Goal: Download file/media

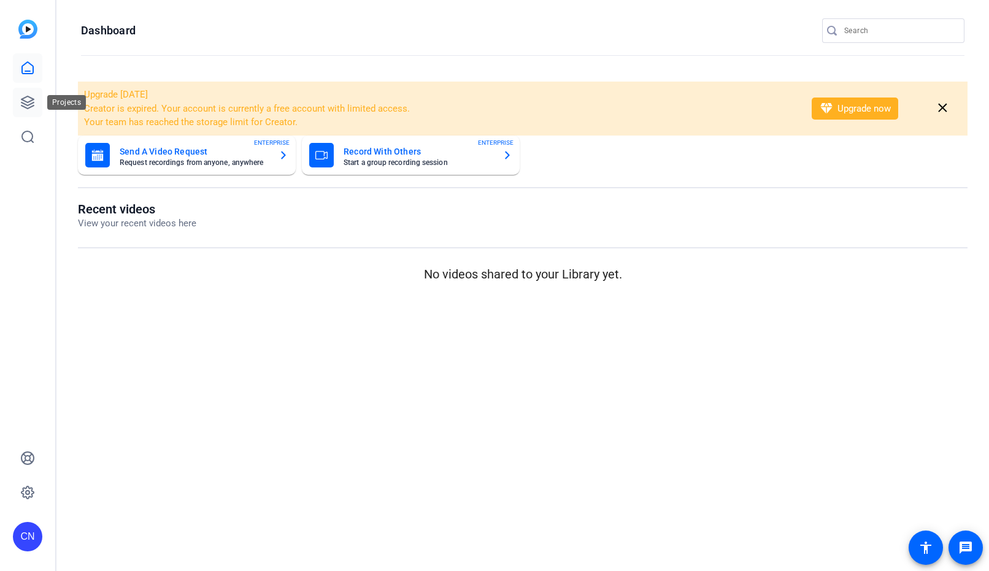
click at [29, 95] on icon at bounding box center [27, 102] width 15 height 15
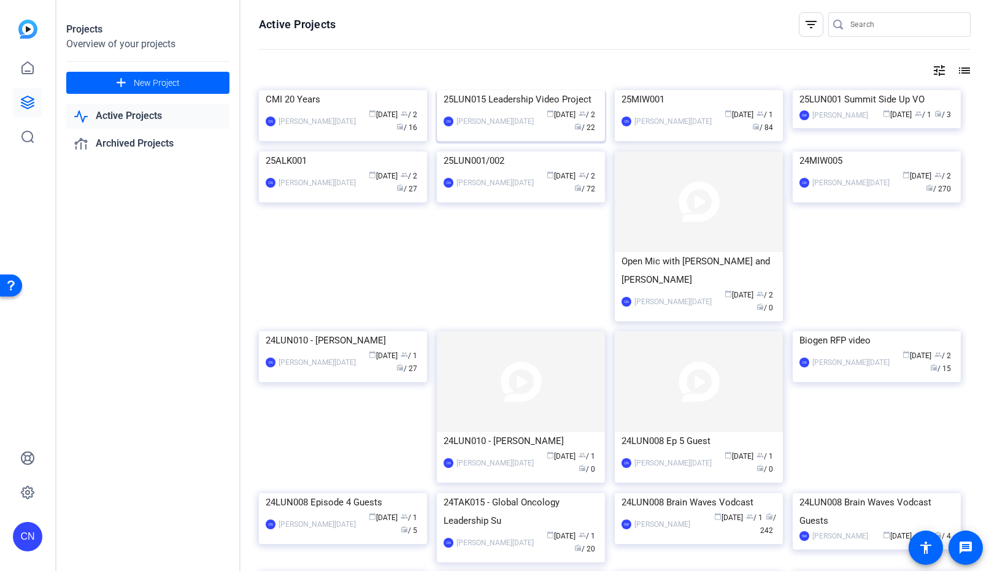
click at [569, 90] on img at bounding box center [521, 90] width 168 height 0
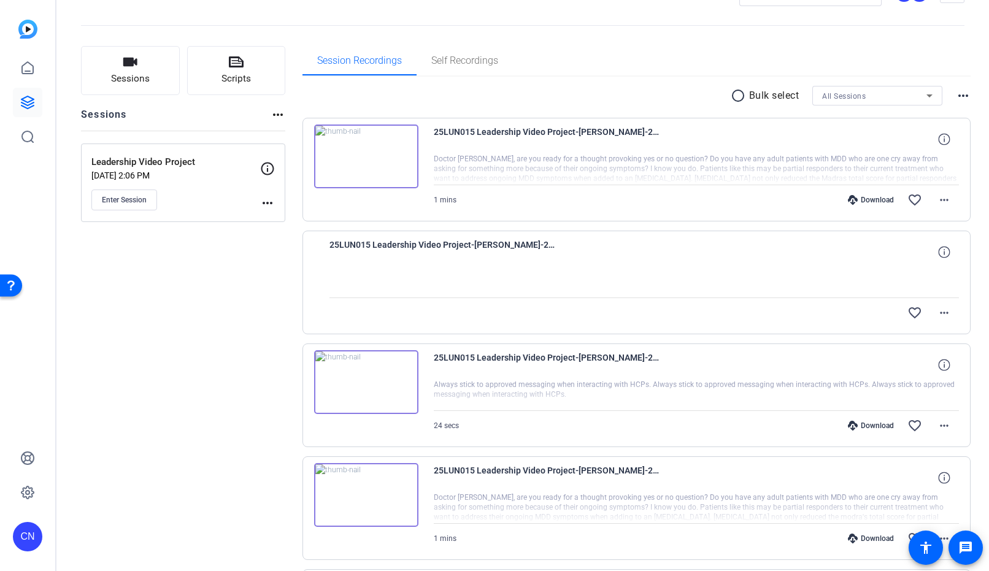
scroll to position [35, 0]
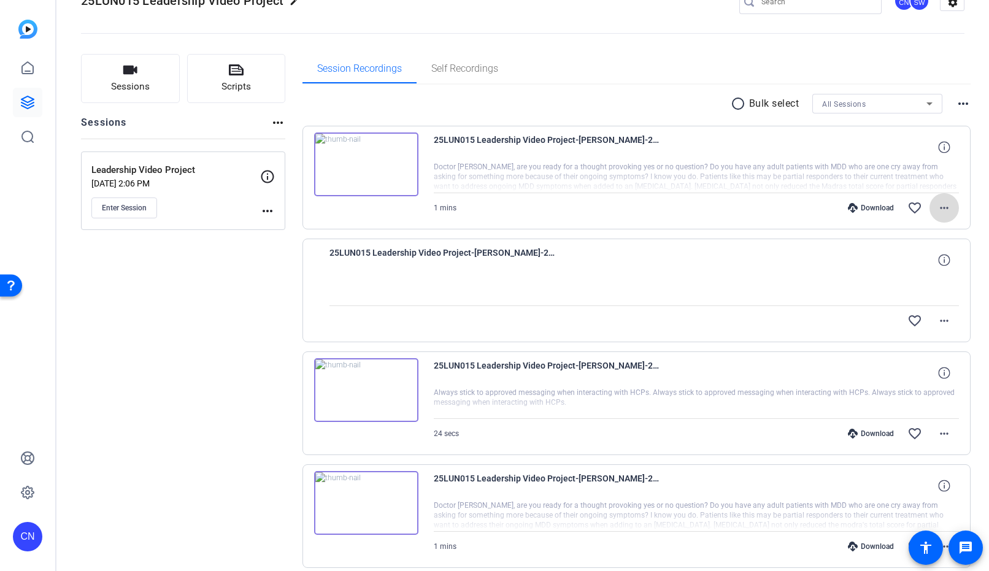
click at [945, 209] on span at bounding box center [944, 207] width 29 height 29
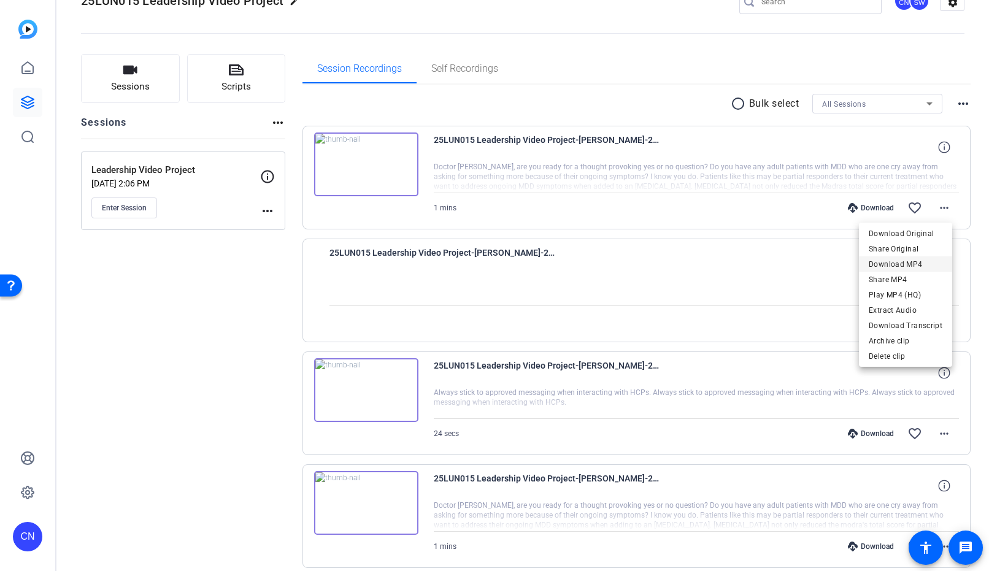
click at [915, 264] on span "Download MP4" at bounding box center [906, 264] width 74 height 15
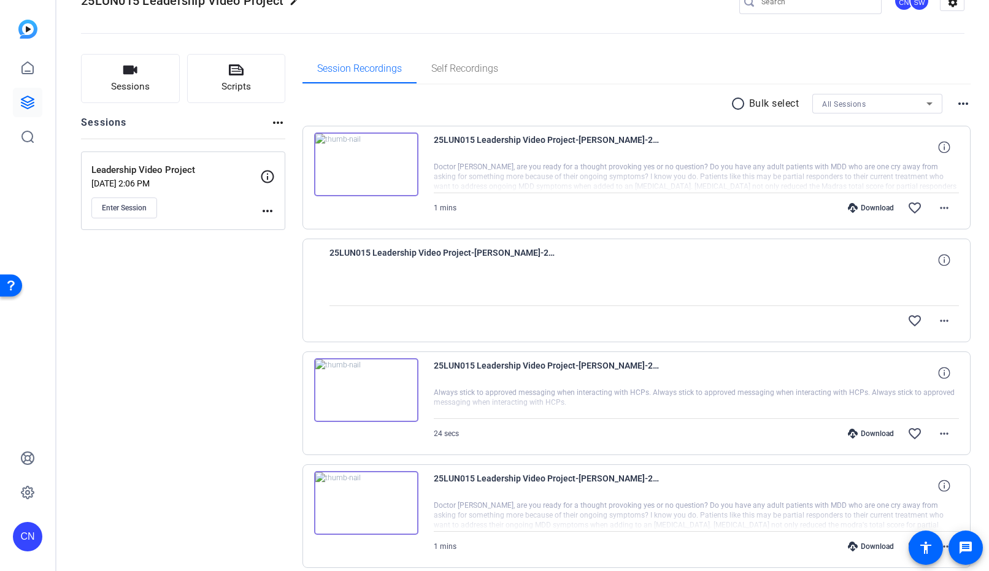
scroll to position [0, 0]
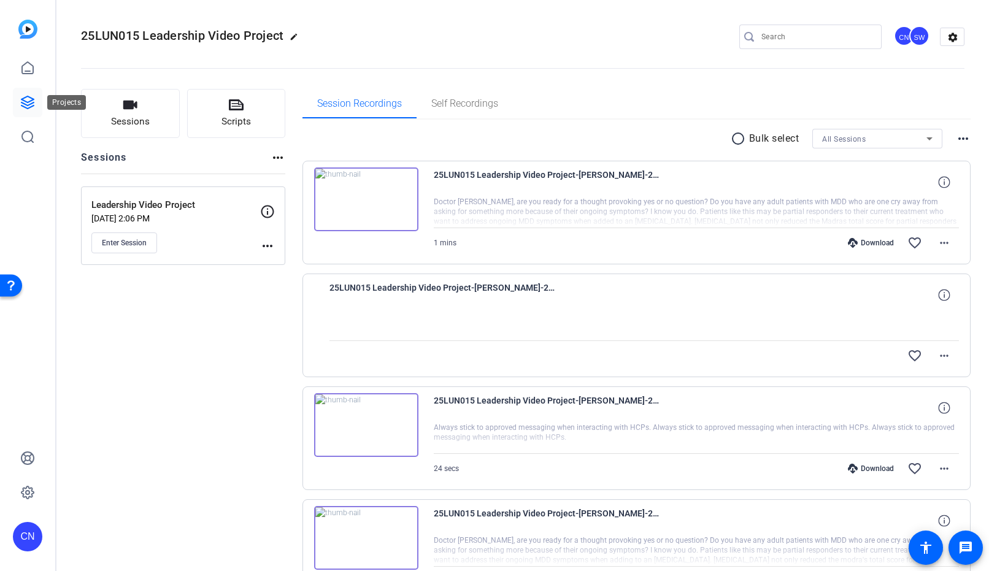
click at [30, 100] on icon at bounding box center [27, 102] width 12 height 12
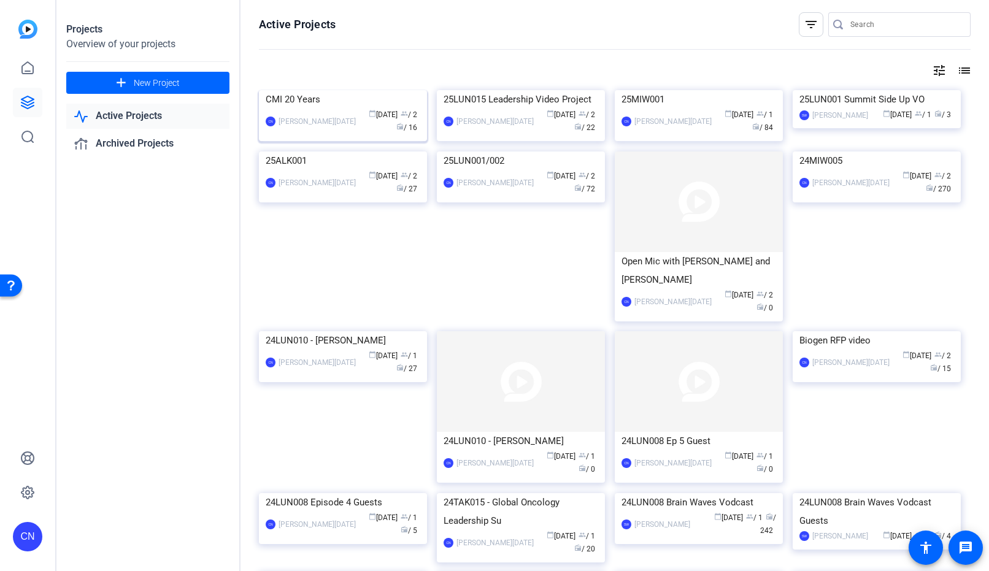
click at [352, 90] on img at bounding box center [343, 90] width 168 height 0
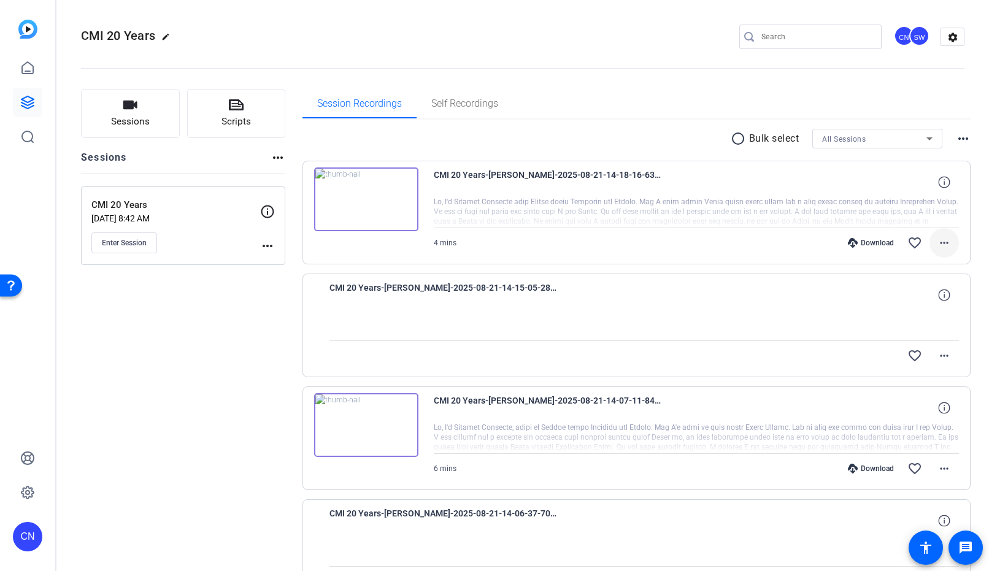
click at [943, 248] on mat-icon "more_horiz" at bounding box center [944, 243] width 15 height 15
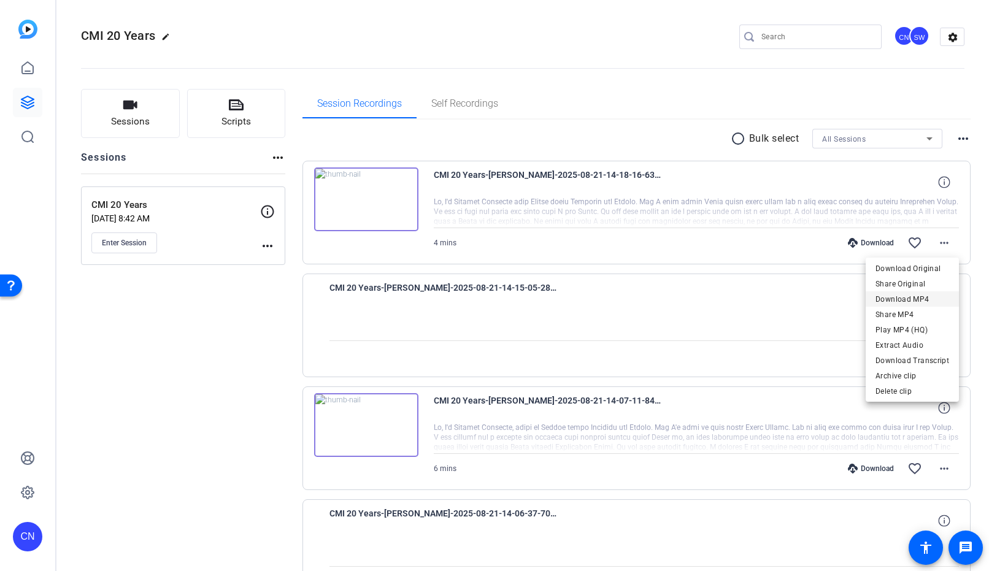
click at [916, 294] on span "Download MP4" at bounding box center [913, 299] width 74 height 15
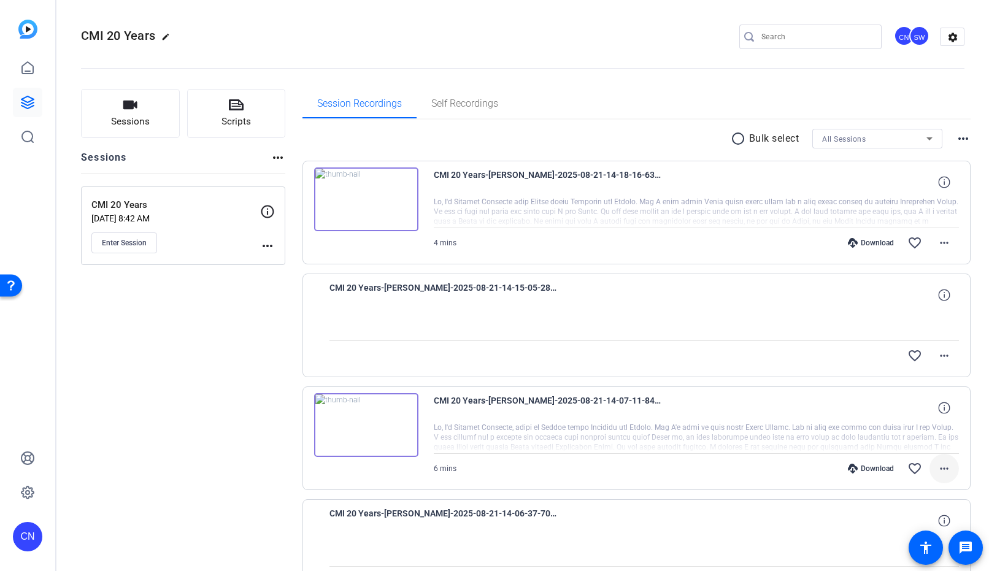
click at [951, 472] on mat-icon "more_horiz" at bounding box center [944, 468] width 15 height 15
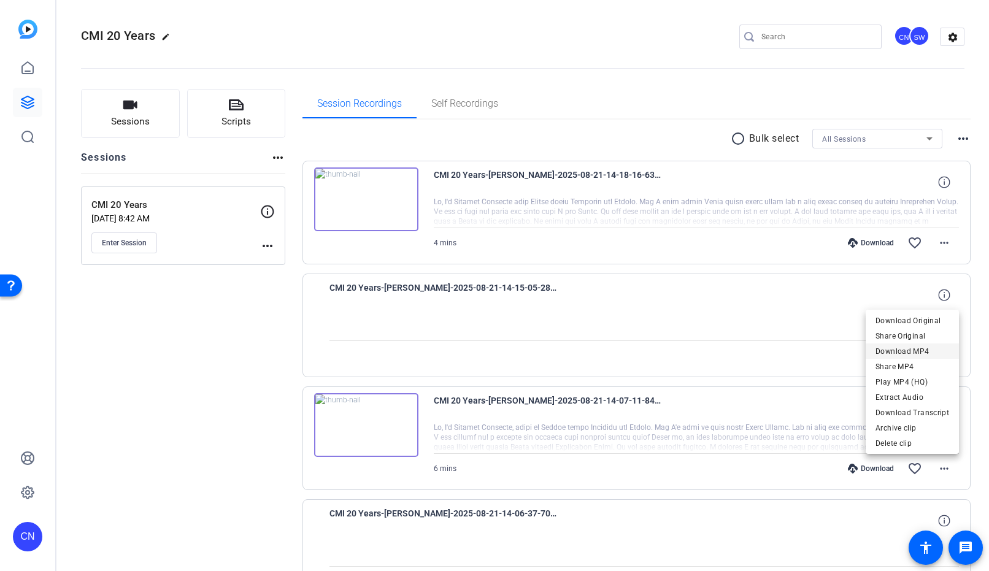
click at [928, 353] on span "Download MP4" at bounding box center [913, 351] width 74 height 15
